Goal: Task Accomplishment & Management: Use online tool/utility

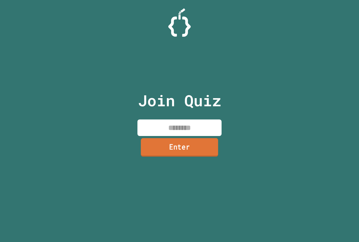
click at [177, 146] on link "Enter" at bounding box center [179, 147] width 77 height 19
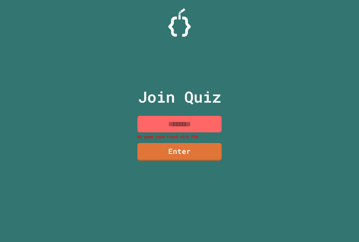
click at [171, 117] on input at bounding box center [179, 124] width 84 height 17
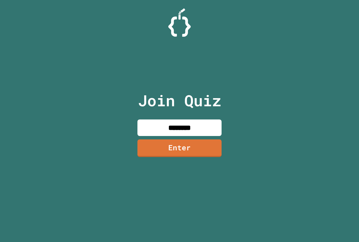
type input "********"
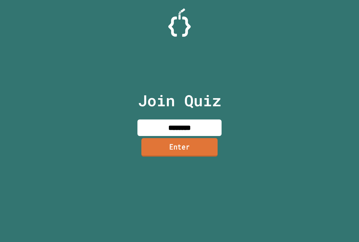
click at [171, 151] on link "Enter" at bounding box center [179, 147] width 76 height 19
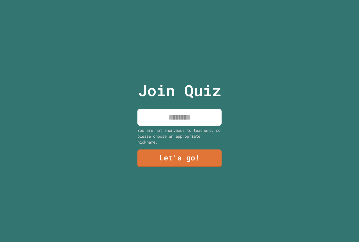
click at [175, 114] on input at bounding box center [179, 117] width 84 height 17
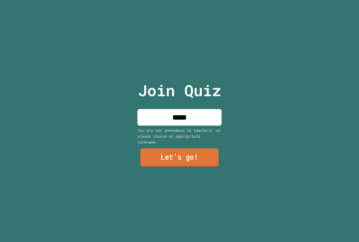
type input "*****"
click at [152, 164] on link "Let's go!" at bounding box center [179, 157] width 78 height 19
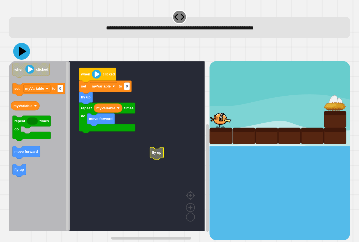
click at [18, 49] on icon at bounding box center [21, 51] width 17 height 17
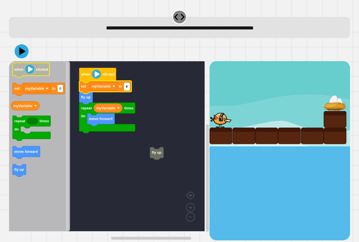
type input "*"
click at [22, 54] on icon at bounding box center [21, 51] width 17 height 17
click at [127, 89] on input "*" at bounding box center [127, 87] width 6 height 8
click at [128, 89] on input "*" at bounding box center [127, 87] width 6 height 8
type input "*"
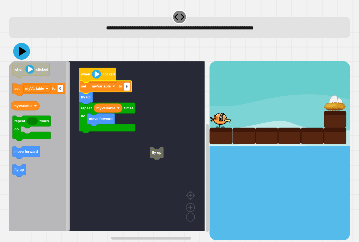
click at [20, 50] on icon at bounding box center [23, 52] width 8 height 10
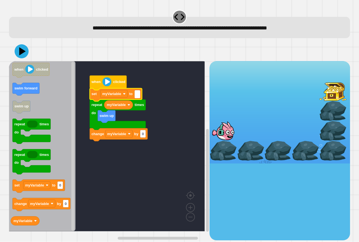
type input "*"
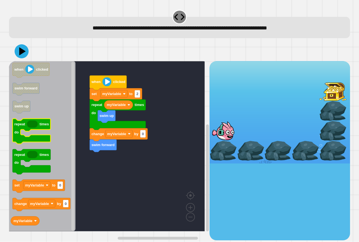
click at [23, 138] on icon "Blockly Workspace" at bounding box center [32, 131] width 38 height 25
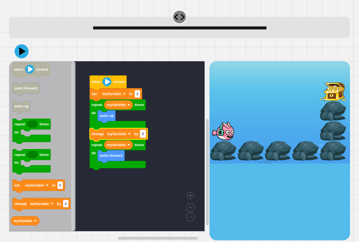
click at [144, 136] on rect "Blockly Workspace" at bounding box center [143, 134] width 6 height 8
type input "*"
click at [22, 48] on icon at bounding box center [21, 51] width 17 height 17
click at [144, 134] on input "*" at bounding box center [143, 134] width 6 height 8
type input "*"
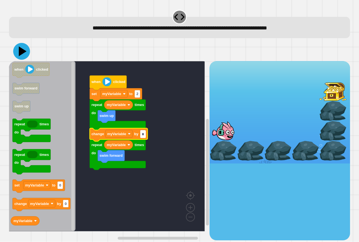
click at [21, 58] on icon at bounding box center [21, 51] width 17 height 17
click at [21, 57] on icon at bounding box center [21, 51] width 17 height 17
click at [104, 217] on rect "Blockly Workspace" at bounding box center [107, 146] width 196 height 170
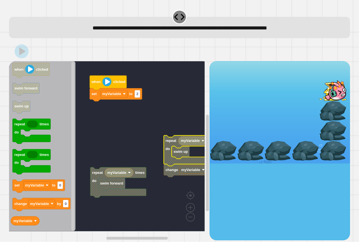
click at [103, 97] on g "when clicked set myVariable to 2 repeat times do swim forward myVariable myVari…" at bounding box center [115, 146] width 213 height 170
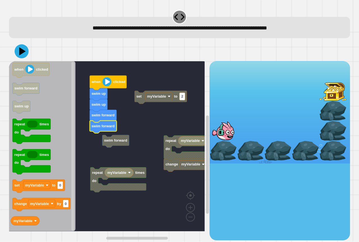
click at [105, 140] on g "repeat times do myVariable myVariable repeat times do change myVariable by 3 se…" at bounding box center [115, 146] width 213 height 170
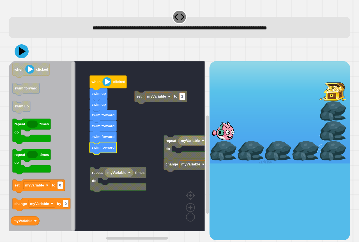
click at [25, 60] on div at bounding box center [179, 51] width 341 height 20
click at [22, 51] on icon at bounding box center [22, 51] width 7 height 9
click at [106, 82] on image "Blockly Workspace" at bounding box center [106, 81] width 9 height 9
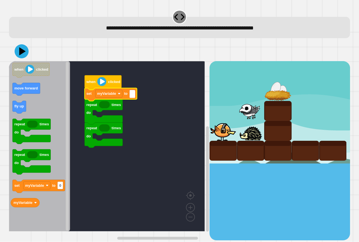
type input "*"
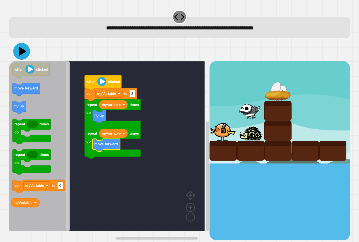
click at [24, 54] on icon at bounding box center [21, 51] width 17 height 17
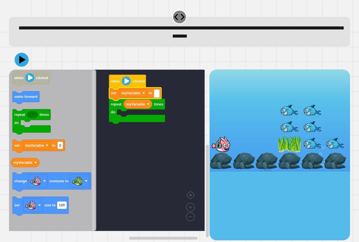
type input "*"
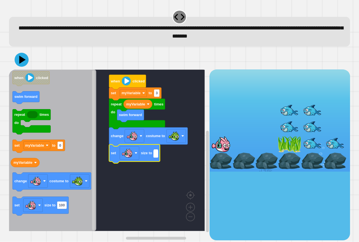
type input "*"
type input "**"
click at [23, 62] on icon at bounding box center [23, 60] width 8 height 10
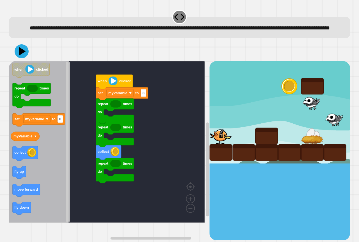
click at [24, 153] on icon "Blockly Workspace" at bounding box center [39, 141] width 61 height 161
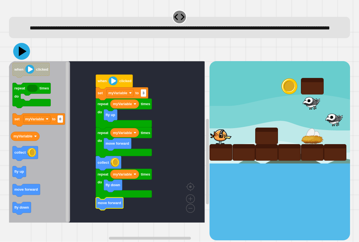
click at [18, 59] on icon at bounding box center [21, 51] width 17 height 17
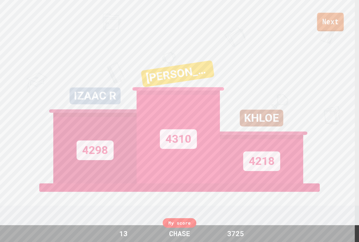
click at [328, 27] on link "Next" at bounding box center [330, 22] width 27 height 19
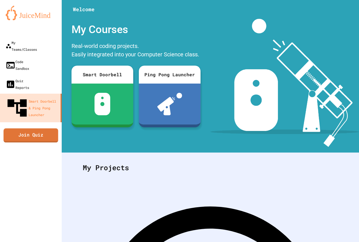
click at [30, 128] on link "Join Quiz" at bounding box center [31, 135] width 55 height 14
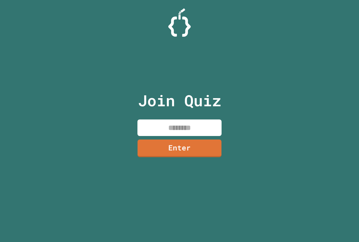
click at [178, 120] on input at bounding box center [179, 127] width 84 height 17
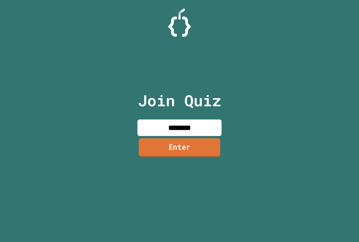
type input "********"
click at [173, 146] on link "Enter" at bounding box center [180, 147] width 82 height 19
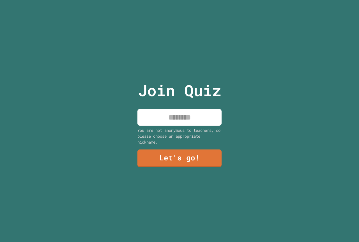
click at [183, 116] on input at bounding box center [179, 117] width 84 height 17
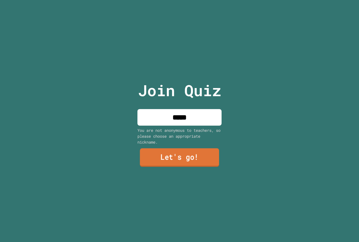
type input "*****"
click at [147, 157] on link "Let's go!" at bounding box center [179, 157] width 79 height 19
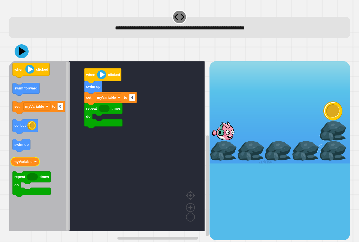
click at [24, 162] on text "myVariable" at bounding box center [22, 162] width 19 height 4
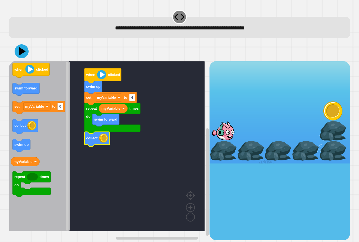
click at [13, 47] on div at bounding box center [179, 51] width 341 height 20
click at [27, 49] on icon at bounding box center [21, 51] width 17 height 17
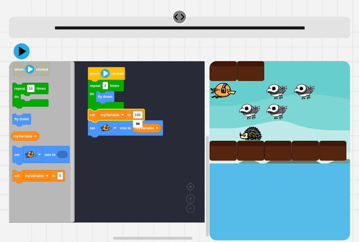
type input "***"
click at [22, 58] on icon at bounding box center [21, 51] width 16 height 16
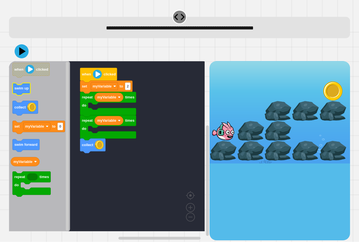
click at [20, 89] on text "swim up" at bounding box center [21, 88] width 14 height 4
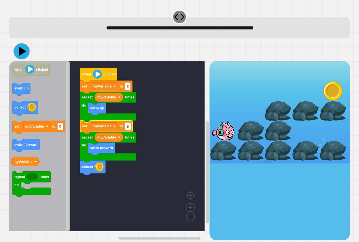
type input "*"
click at [21, 44] on button at bounding box center [21, 51] width 16 height 16
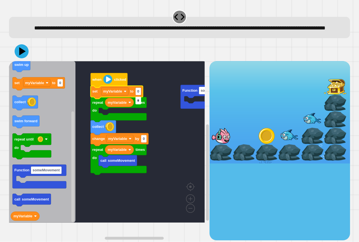
type input "*"
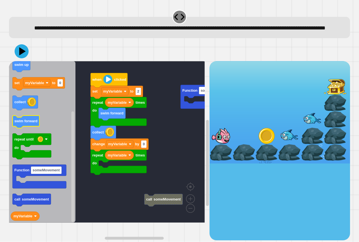
click at [35, 128] on icon "Blockly Workspace" at bounding box center [26, 122] width 27 height 13
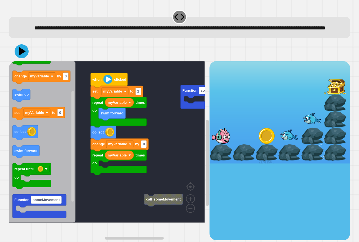
click at [36, 113] on icon "when clicked repeat times do change myVariable by 0 swim up set myVariable to 0…" at bounding box center [42, 141] width 66 height 161
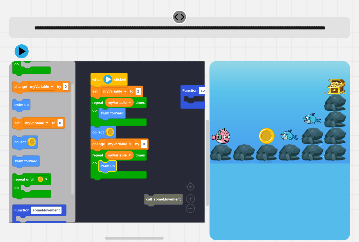
click at [145, 146] on text "0" at bounding box center [144, 144] width 2 height 4
type input "*"
click at [33, 163] on text "swim forward" at bounding box center [25, 161] width 23 height 4
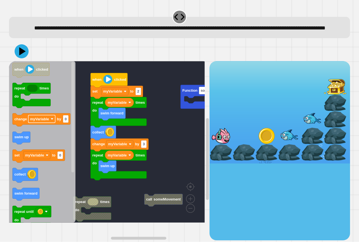
click at [77, 164] on div "Function someMovement call someMovement when clicked set myVariable to 2 repeat…" at bounding box center [109, 150] width 200 height 179
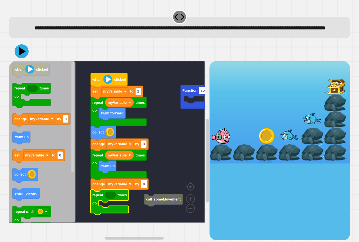
click at [143, 186] on text "0" at bounding box center [144, 184] width 2 height 4
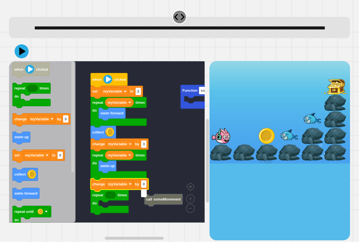
type input "*"
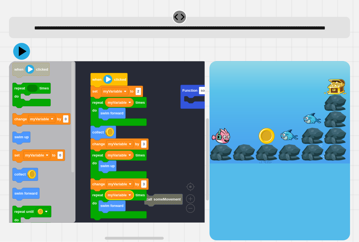
click at [20, 56] on icon at bounding box center [23, 52] width 8 height 10
click at [25, 60] on icon at bounding box center [21, 51] width 17 height 17
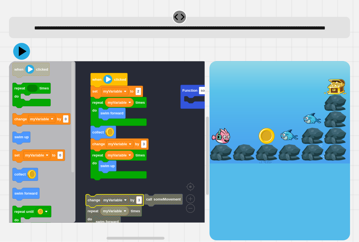
click at [20, 56] on icon at bounding box center [23, 52] width 8 height 10
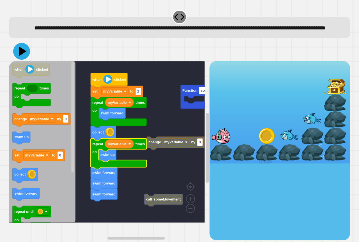
click at [27, 60] on icon at bounding box center [21, 51] width 17 height 17
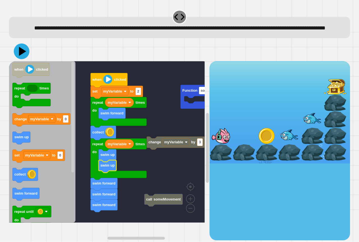
click at [20, 57] on icon at bounding box center [22, 52] width 16 height 16
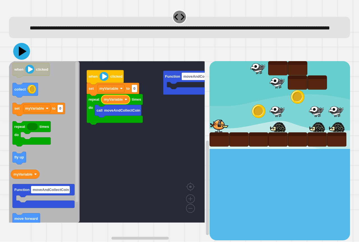
click at [19, 56] on icon at bounding box center [23, 52] width 8 height 10
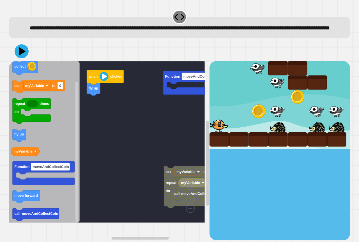
click at [58, 134] on icon "when clicked collect set myVariable to 0 repeat times do fly up myVariable Func…" at bounding box center [44, 141] width 71 height 161
click at [34, 202] on icon "when clicked collect set myVariable to 0 repeat times do fly up myVariable Func…" at bounding box center [44, 141] width 71 height 161
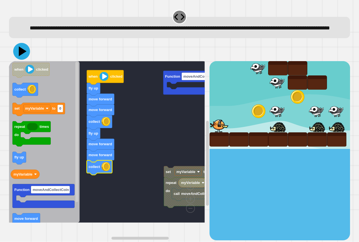
click at [19, 56] on icon at bounding box center [23, 52] width 8 height 10
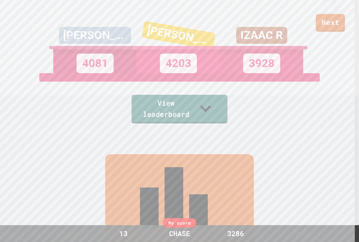
scroll to position [112, 0]
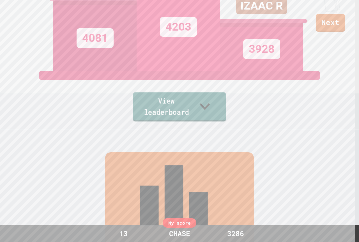
click at [160, 108] on link "View leaderboard" at bounding box center [179, 106] width 93 height 29
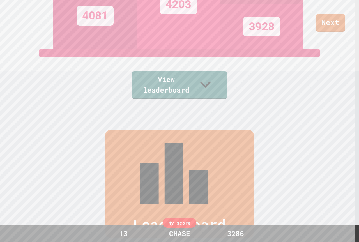
scroll to position [132, 0]
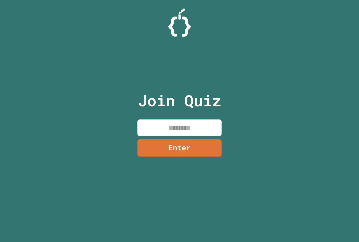
click at [169, 124] on input at bounding box center [179, 127] width 84 height 17
type input "********"
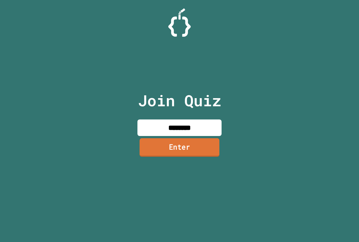
click at [194, 152] on link "Enter" at bounding box center [180, 147] width 80 height 19
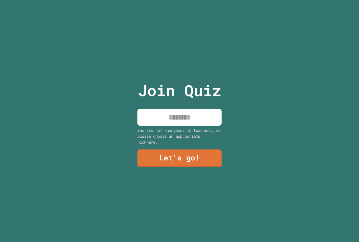
click at [166, 116] on input at bounding box center [179, 117] width 84 height 17
type input "*****"
click at [166, 153] on link "Let's go!" at bounding box center [179, 158] width 84 height 18
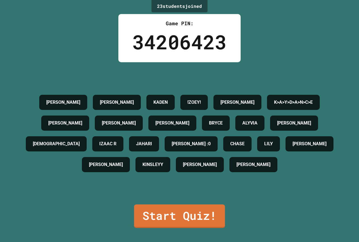
click at [134, 217] on div "Start Quiz!" at bounding box center [179, 216] width 91 height 24
click at [153, 219] on link "Start Quiz!" at bounding box center [180, 215] width 90 height 25
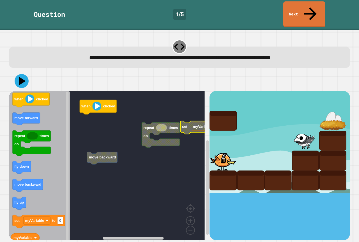
click at [189, 136] on rect "Blockly Workspace" at bounding box center [107, 168] width 196 height 154
click at [91, 139] on rect "Blockly Workspace" at bounding box center [107, 168] width 196 height 154
click at [91, 128] on rect "Blockly Workspace" at bounding box center [107, 168] width 196 height 154
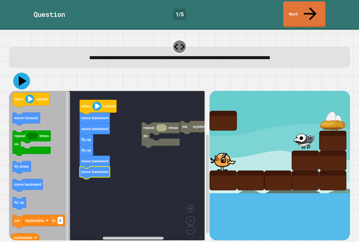
click at [24, 73] on icon at bounding box center [21, 81] width 17 height 17
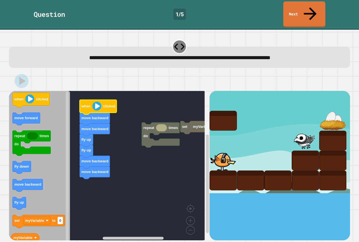
click at [97, 100] on g "when clicked move backward move backward fly up fly up move backward move backw…" at bounding box center [98, 139] width 37 height 79
click at [96, 102] on image "Blockly Workspace" at bounding box center [96, 106] width 9 height 9
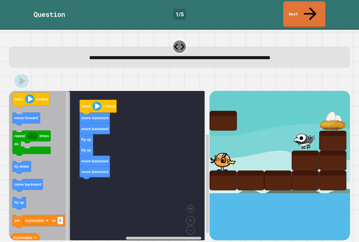
click at [22, 70] on div "when clicked move backward move backward fly up fly up move backward move backw…" at bounding box center [179, 156] width 345 height 172
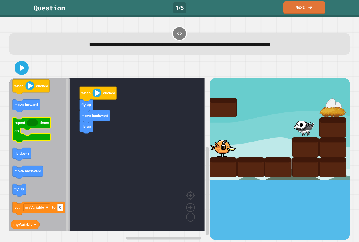
click at [27, 116] on icon "when clicked move forward repeat times do fly down move backward fly up set myV…" at bounding box center [39, 155] width 61 height 154
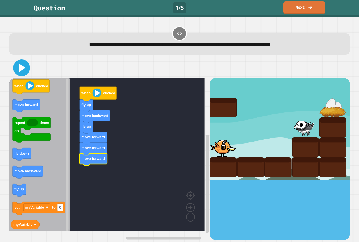
click at [22, 65] on icon at bounding box center [21, 67] width 13 height 13
drag, startPoint x: 32, startPoint y: 71, endPoint x: 38, endPoint y: 73, distance: 6.5
click at [34, 71] on div at bounding box center [179, 68] width 341 height 20
click at [99, 91] on image "Blockly Workspace" at bounding box center [96, 93] width 9 height 9
click at [98, 91] on image "Blockly Workspace" at bounding box center [96, 93] width 9 height 9
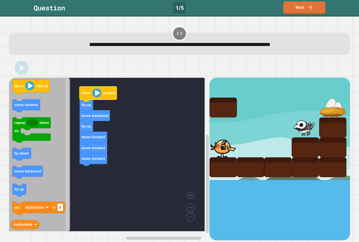
click at [96, 99] on icon "Blockly Workspace" at bounding box center [98, 94] width 37 height 15
click at [96, 97] on image "Blockly Workspace" at bounding box center [96, 93] width 9 height 9
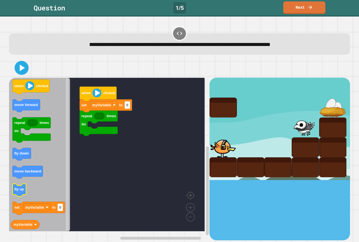
click at [20, 191] on text "fly up" at bounding box center [19, 189] width 10 height 4
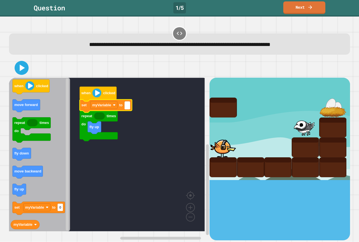
type input "*"
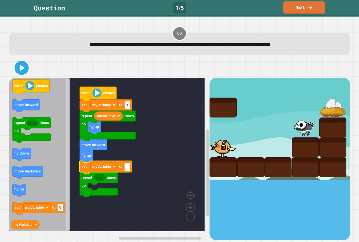
type input "*"
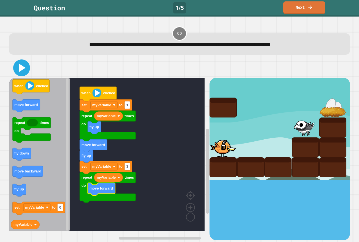
click at [17, 66] on icon at bounding box center [21, 67] width 13 height 13
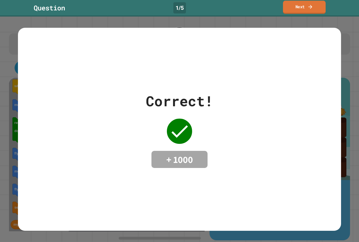
click at [300, 3] on link "Next" at bounding box center [304, 7] width 43 height 13
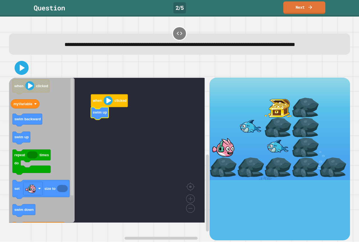
click at [20, 141] on icon "Blockly Workspace" at bounding box center [42, 150] width 66 height 145
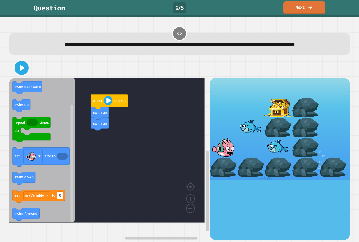
click at [80, 164] on div "when clicked swim up swim up when clicked myVariable swim backward swim up repe…" at bounding box center [109, 159] width 200 height 162
click at [20, 71] on icon at bounding box center [23, 67] width 6 height 7
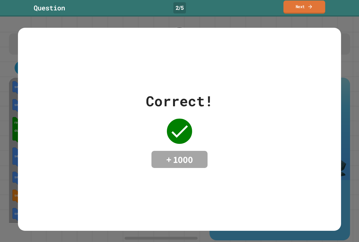
click at [295, 5] on link "Next" at bounding box center [304, 7] width 42 height 13
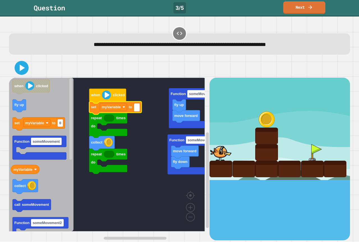
type input "*"
click at [29, 175] on icon "Blockly Workspace" at bounding box center [41, 155] width 64 height 154
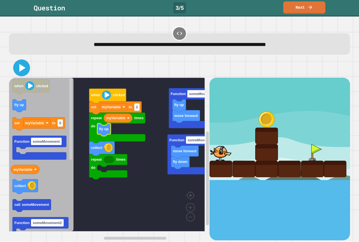
click at [17, 71] on icon at bounding box center [21, 67] width 13 height 13
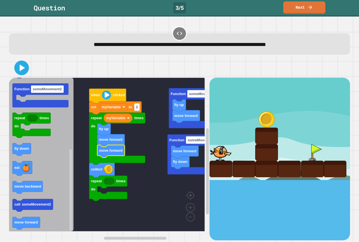
click at [21, 62] on icon at bounding box center [22, 68] width 12 height 12
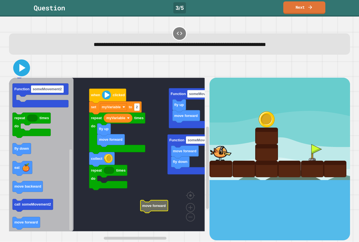
click at [24, 71] on icon at bounding box center [21, 67] width 13 height 13
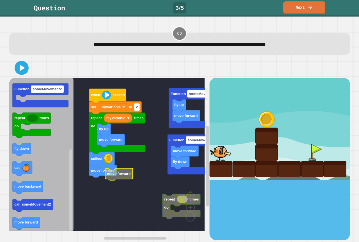
click at [119, 166] on rect "Blockly Workspace" at bounding box center [107, 155] width 196 height 154
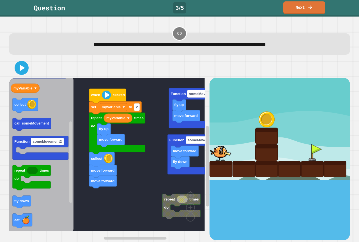
click at [87, 204] on div "move forward fly up Function someMovement fly down move forward Function someMo…" at bounding box center [109, 159] width 200 height 162
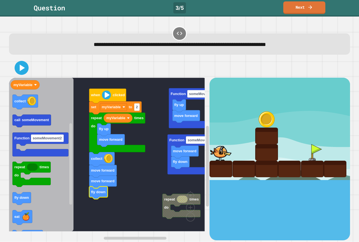
click at [33, 198] on icon "Blockly Workspace" at bounding box center [41, 155] width 64 height 154
click at [26, 73] on icon at bounding box center [21, 67] width 13 height 13
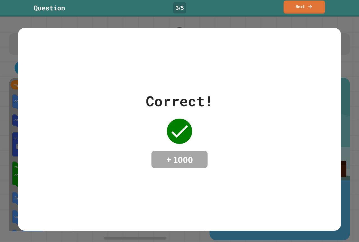
click at [316, 7] on link "Next" at bounding box center [303, 7] width 41 height 13
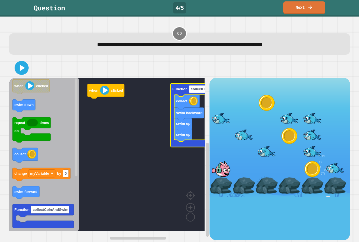
click at [172, 90] on icon "Blockly Workspace" at bounding box center [200, 115] width 61 height 63
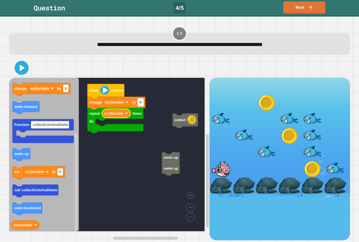
click at [142, 101] on text "0" at bounding box center [141, 102] width 2 height 4
type input "*"
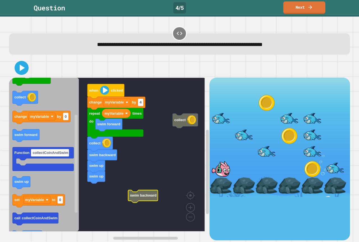
click at [15, 93] on icon "when clicked swim down repeat times do collect change myVariable by 0 swim forw…" at bounding box center [44, 155] width 70 height 154
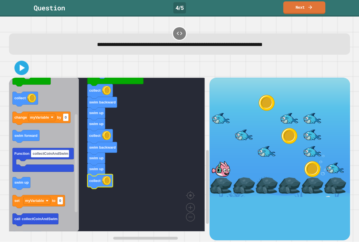
click at [29, 73] on div at bounding box center [179, 68] width 341 height 20
click at [23, 72] on icon at bounding box center [21, 67] width 13 height 13
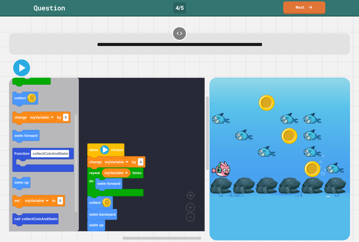
click at [17, 69] on icon at bounding box center [21, 67] width 13 height 13
click at [112, 221] on g "when clicked change myVariable by 4 repeat times do myVariable swim forward col…" at bounding box center [111, 189] width 204 height 223
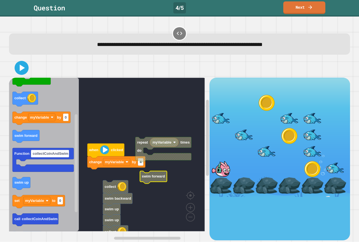
click at [148, 144] on g "when clicked change myVariable by 4 repeat times do myVariable collect swim bac…" at bounding box center [111, 181] width 204 height 207
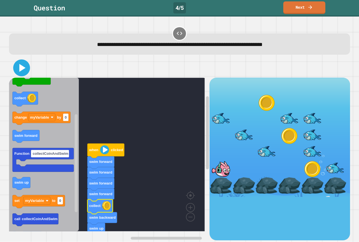
click at [21, 72] on icon at bounding box center [21, 67] width 13 height 13
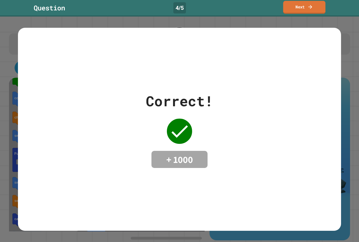
click at [306, 7] on link "Next" at bounding box center [304, 7] width 42 height 13
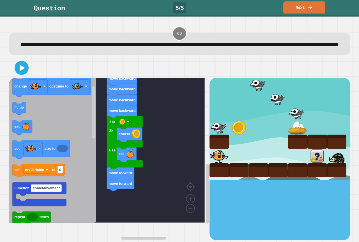
click at [29, 120] on icon "Blockly Workspace" at bounding box center [52, 150] width 87 height 145
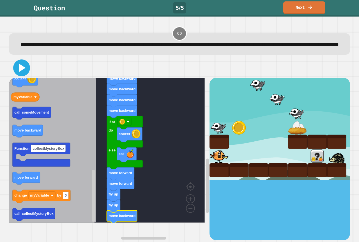
click at [23, 72] on icon at bounding box center [22, 68] width 6 height 8
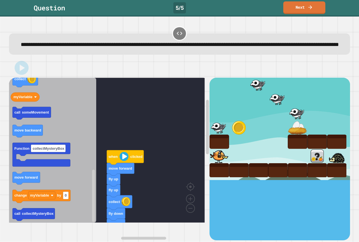
click at [9, 78] on div at bounding box center [179, 68] width 341 height 20
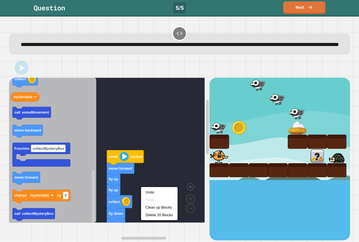
click at [163, 139] on rect "Blockly Workspace" at bounding box center [107, 150] width 196 height 145
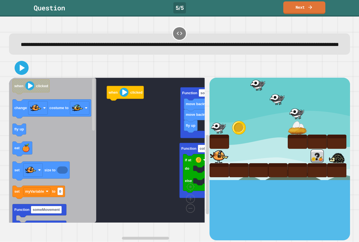
click at [179, 96] on rect "Blockly Workspace" at bounding box center [107, 150] width 196 height 145
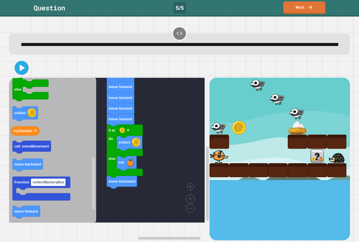
click at [70, 176] on icon "when clicked change costume to fly up eat set size to set myVariable to 0 Funct…" at bounding box center [52, 150] width 87 height 145
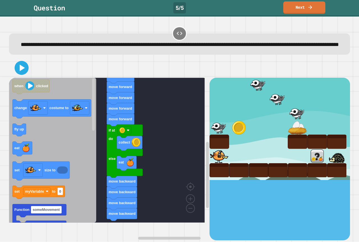
click at [35, 149] on icon "when clicked change costume to fly up eat set size to set myVariable to 0 Funct…" at bounding box center [52, 150] width 87 height 145
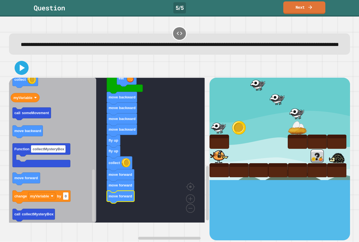
click at [28, 78] on div at bounding box center [179, 68] width 341 height 20
click at [21, 75] on icon at bounding box center [21, 67] width 13 height 13
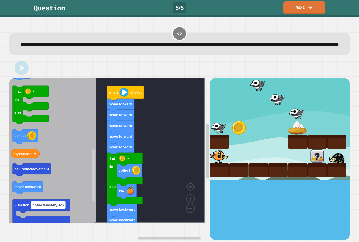
click at [123, 97] on image "Blockly Workspace" at bounding box center [123, 92] width 9 height 9
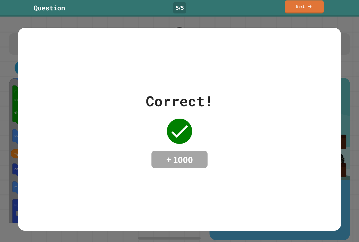
drag, startPoint x: 306, startPoint y: 17, endPoint x: 305, endPoint y: 13, distance: 4.0
click at [306, 15] on div "**********" at bounding box center [179, 121] width 359 height 242
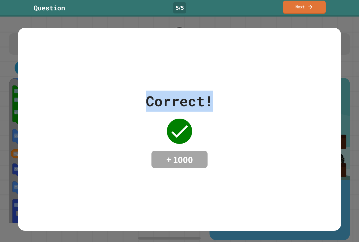
click at [304, 11] on link "Next" at bounding box center [304, 7] width 43 height 13
